Goal: Information Seeking & Learning: Learn about a topic

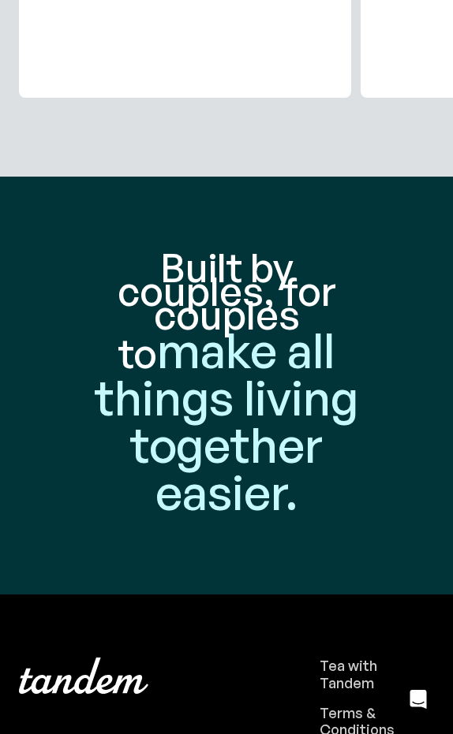
scroll to position [6334, 0]
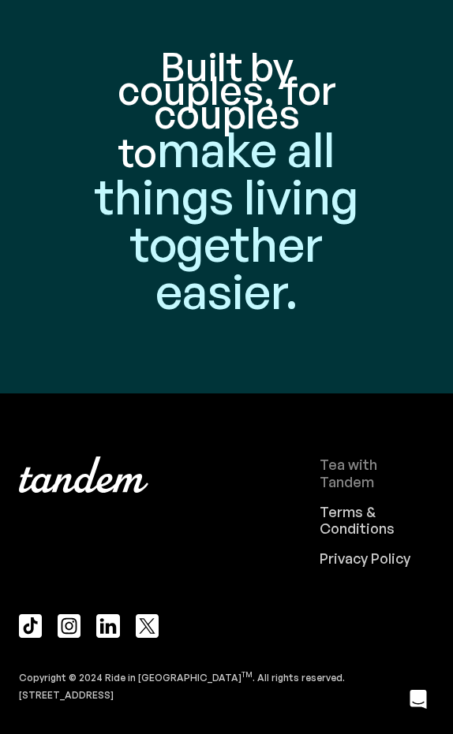
click at [361, 469] on div "Tea with Tandem" at bounding box center [377, 474] width 114 height 34
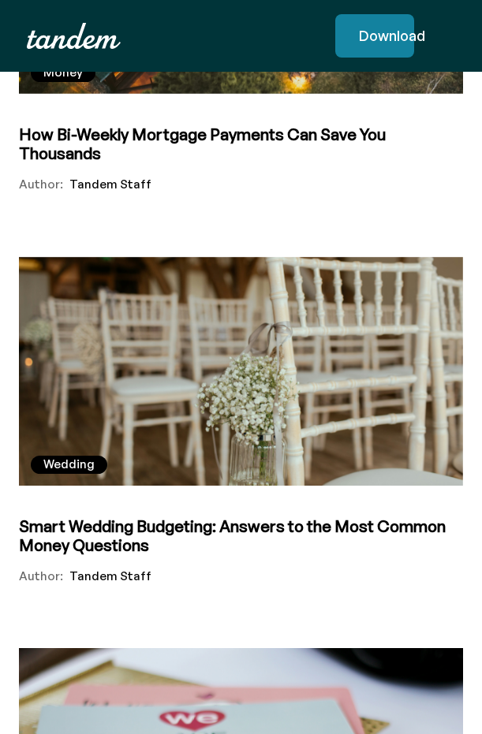
scroll to position [2972, 0]
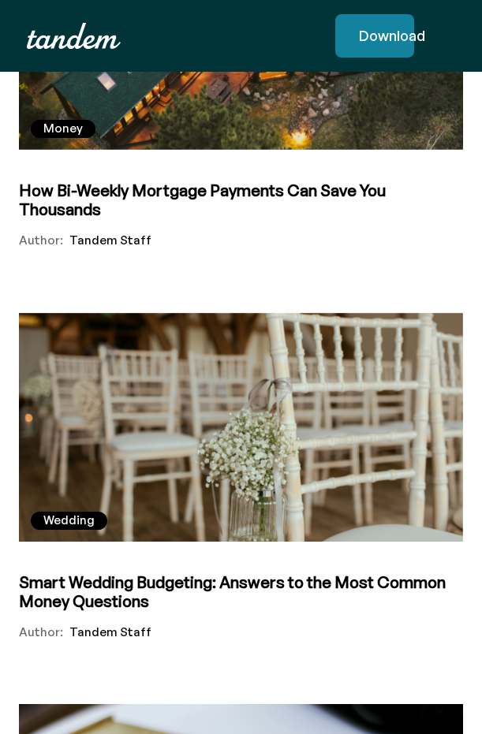
click at [201, 181] on h5 "How Bi-Weekly Mortgage Payments Can Save You Thousands" at bounding box center [241, 200] width 444 height 38
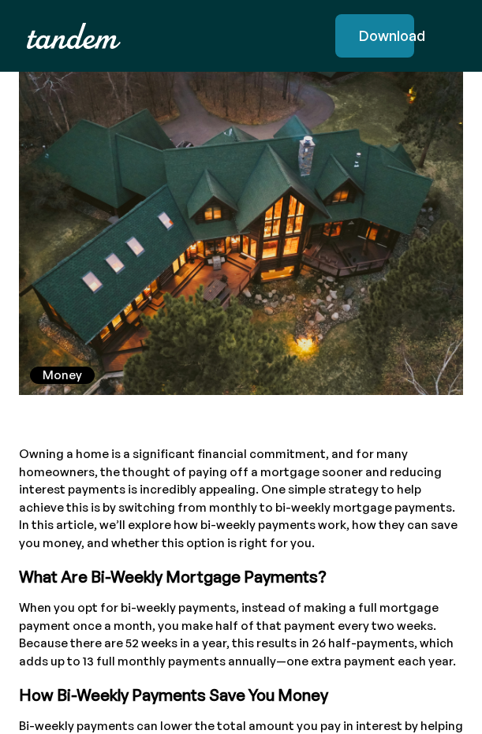
scroll to position [308, 0]
